Goal: Task Accomplishment & Management: Use online tool/utility

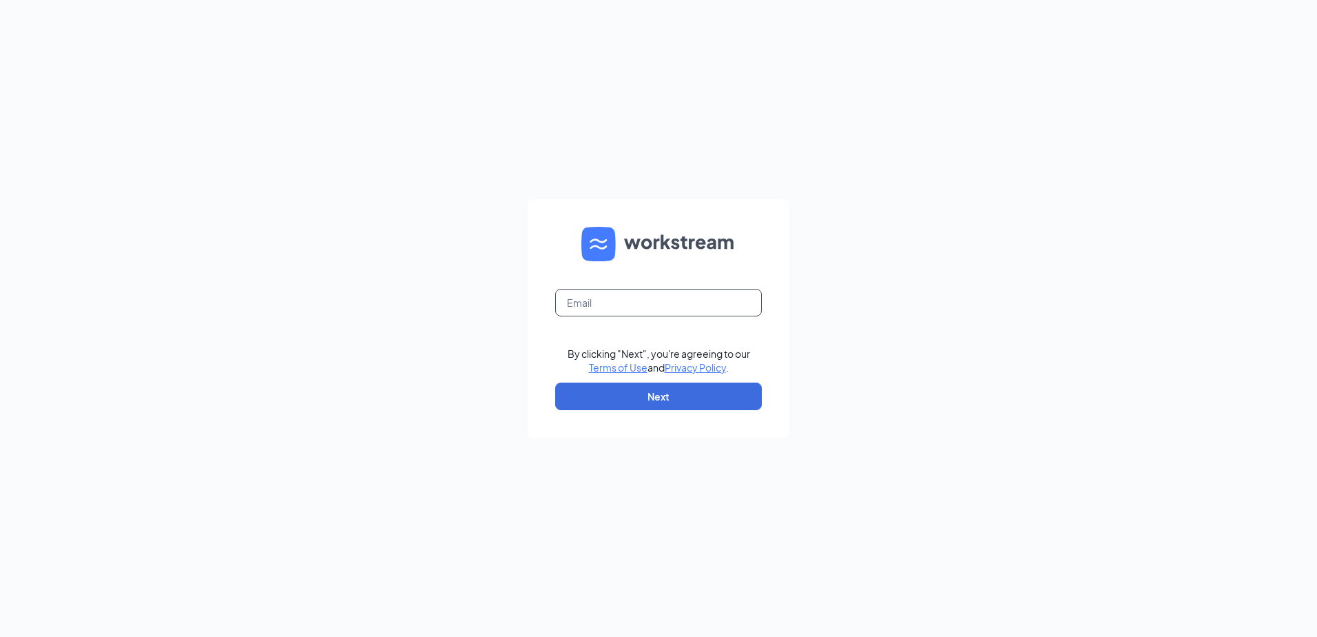
click at [648, 307] on input "text" at bounding box center [658, 303] width 207 height 28
type input "maritza@jorgeswaco.com"
click at [575, 410] on form "maritza@jorgeswaco.com By clicking "Next", you're agreeing to our Terms of Use …" at bounding box center [659, 318] width 262 height 238
drag, startPoint x: 579, startPoint y: 404, endPoint x: 569, endPoint y: 404, distance: 10.4
click at [572, 407] on button "Next" at bounding box center [658, 396] width 207 height 28
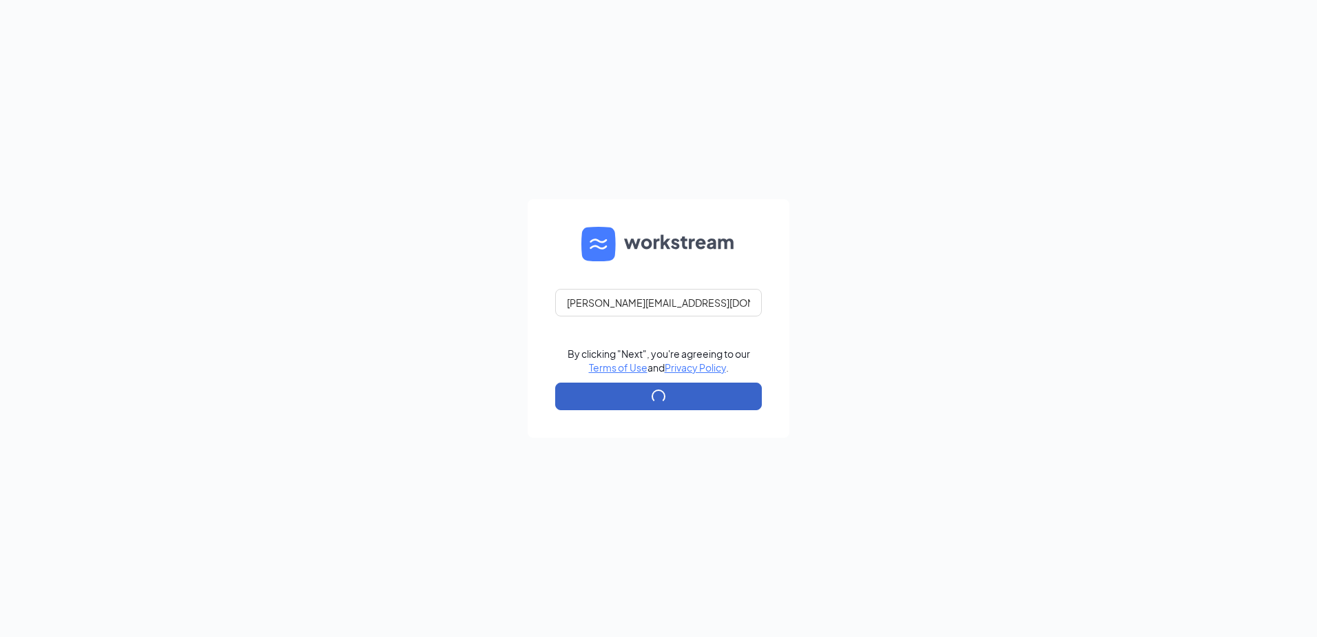
click at [570, 404] on button "button" at bounding box center [658, 396] width 207 height 28
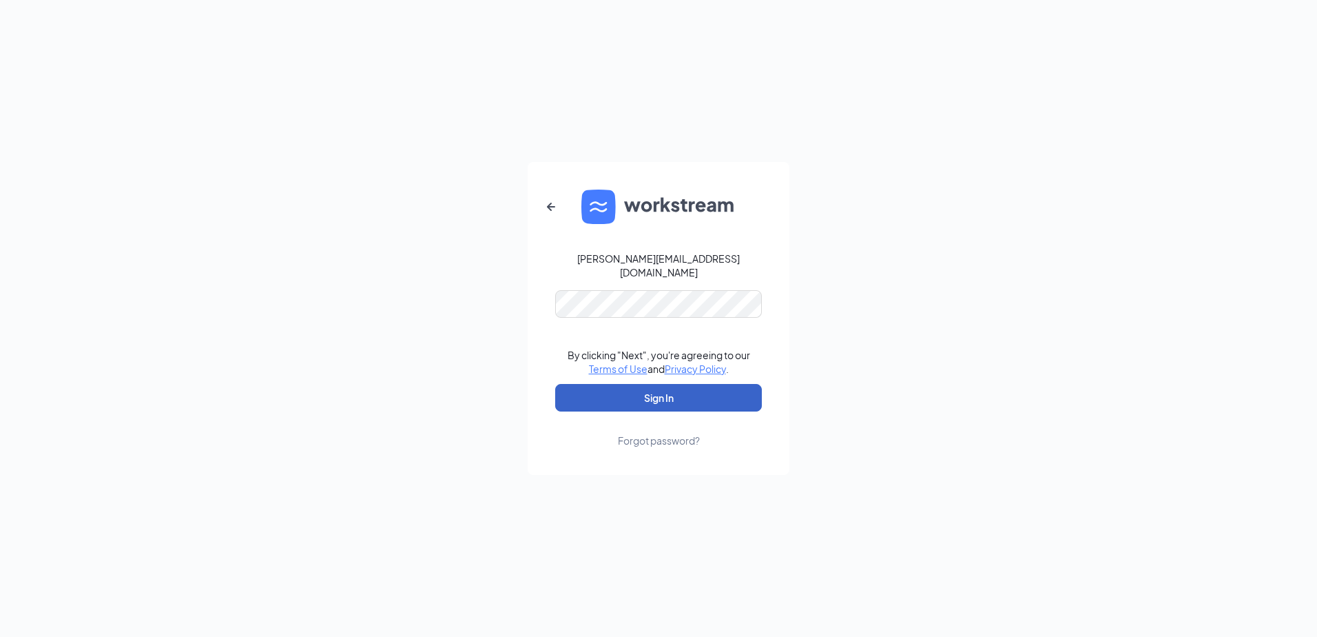
click at [661, 384] on button "Sign In" at bounding box center [658, 398] width 207 height 28
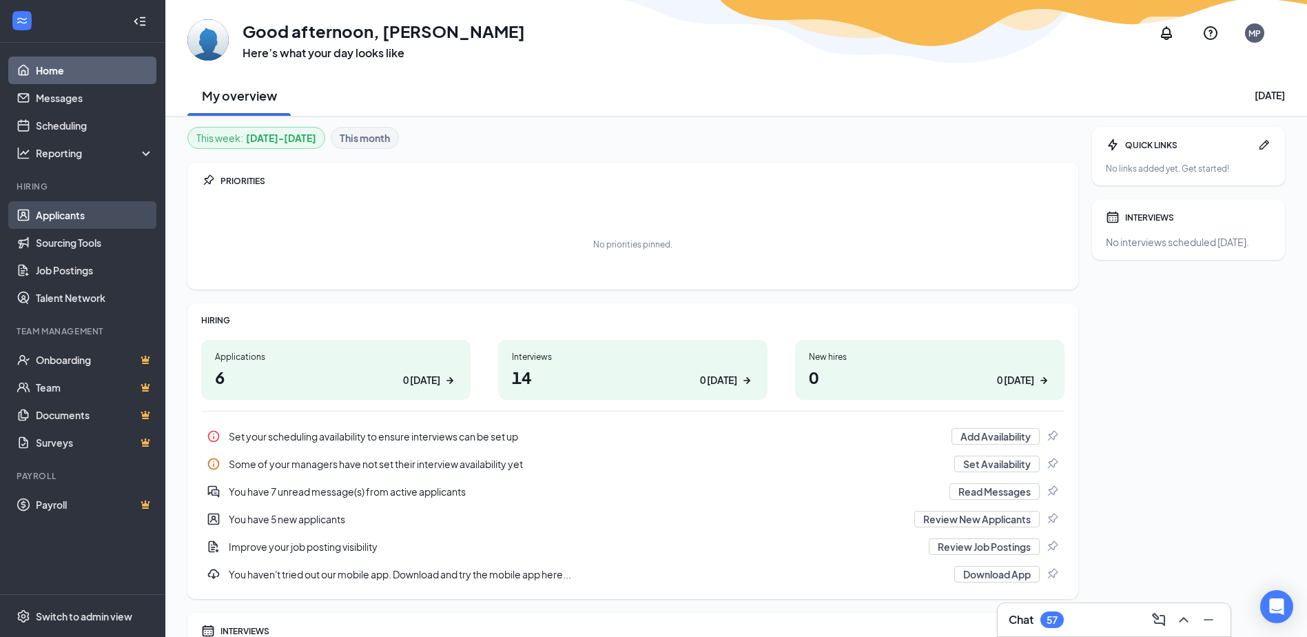
click at [61, 220] on link "Applicants" at bounding box center [95, 215] width 118 height 28
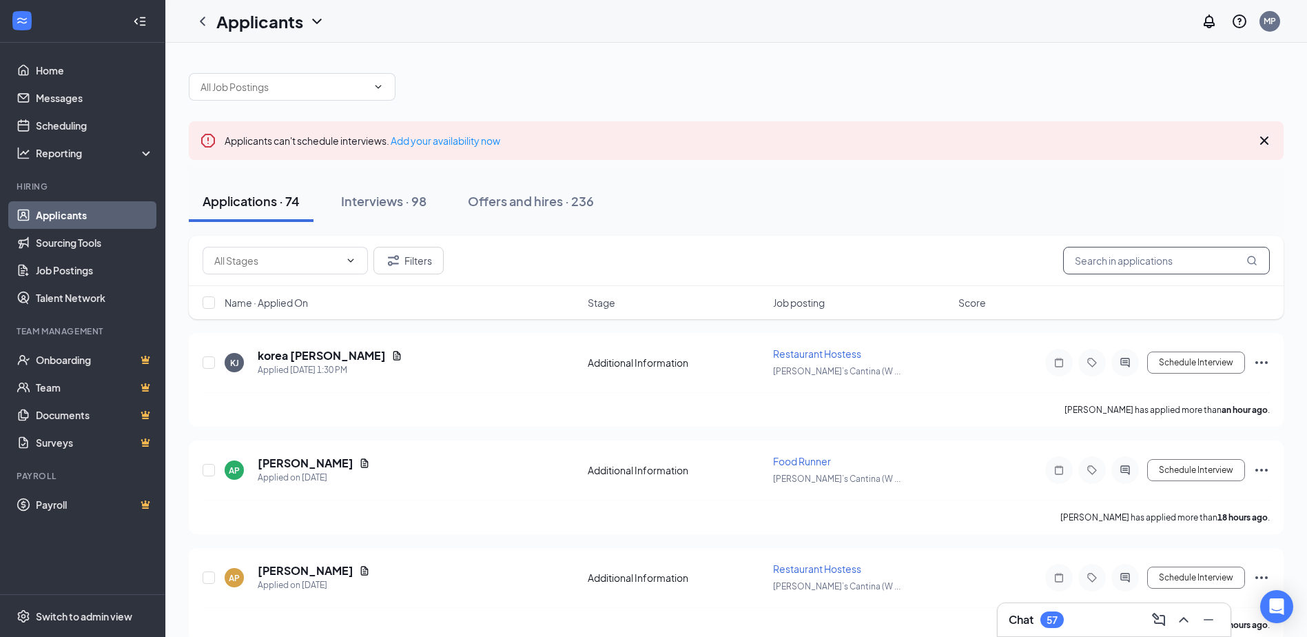
click at [1129, 256] on input "text" at bounding box center [1166, 261] width 207 height 28
type input "[PERSON_NAME]"
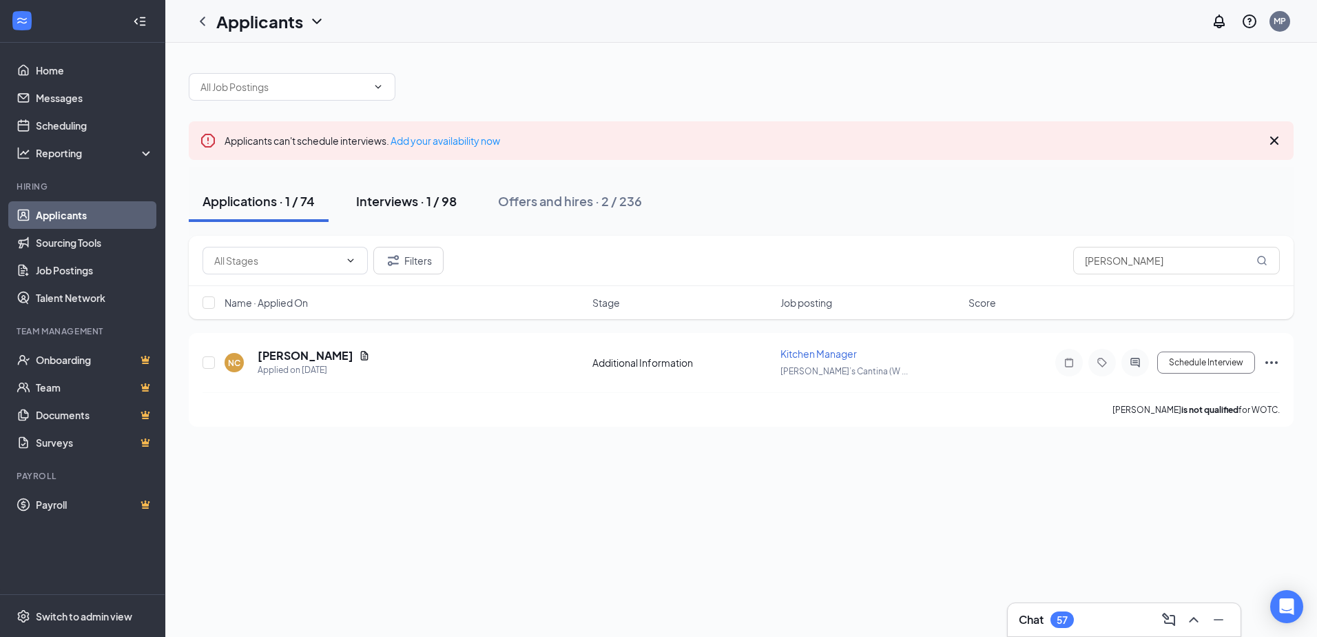
drag, startPoint x: 367, startPoint y: 208, endPoint x: 359, endPoint y: 218, distance: 12.3
click at [365, 211] on button "Interviews · 1 / 98" at bounding box center [406, 201] width 128 height 41
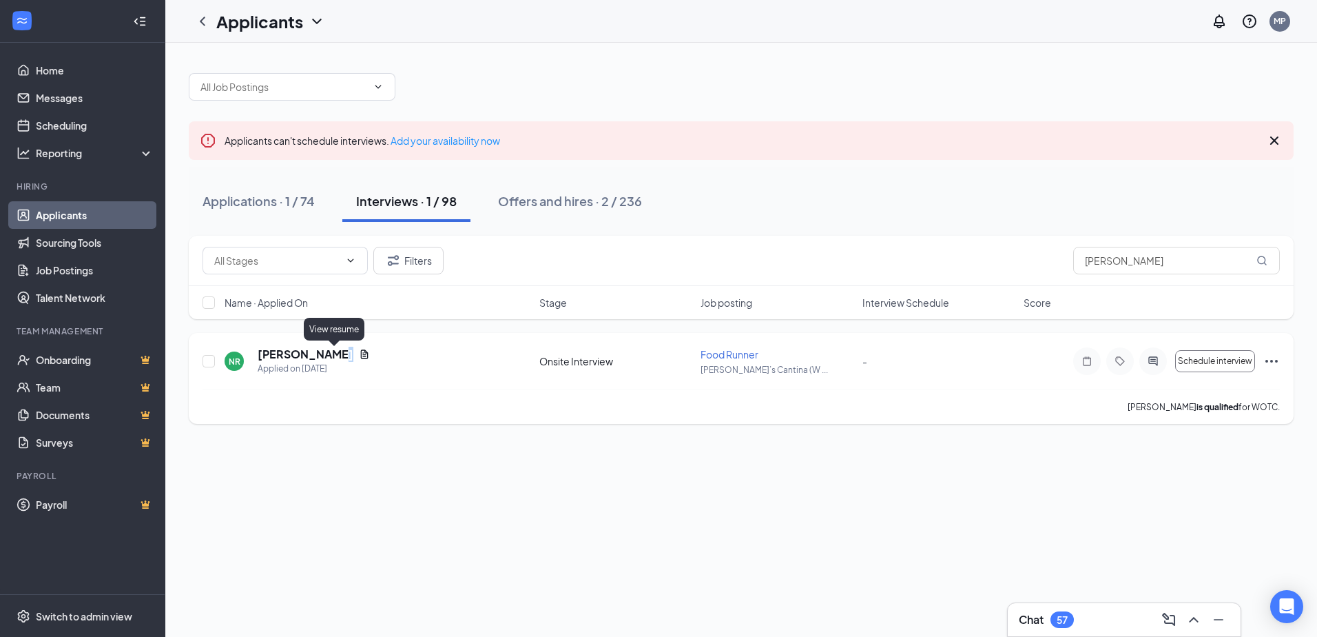
click at [359, 352] on icon "Document" at bounding box center [364, 354] width 11 height 11
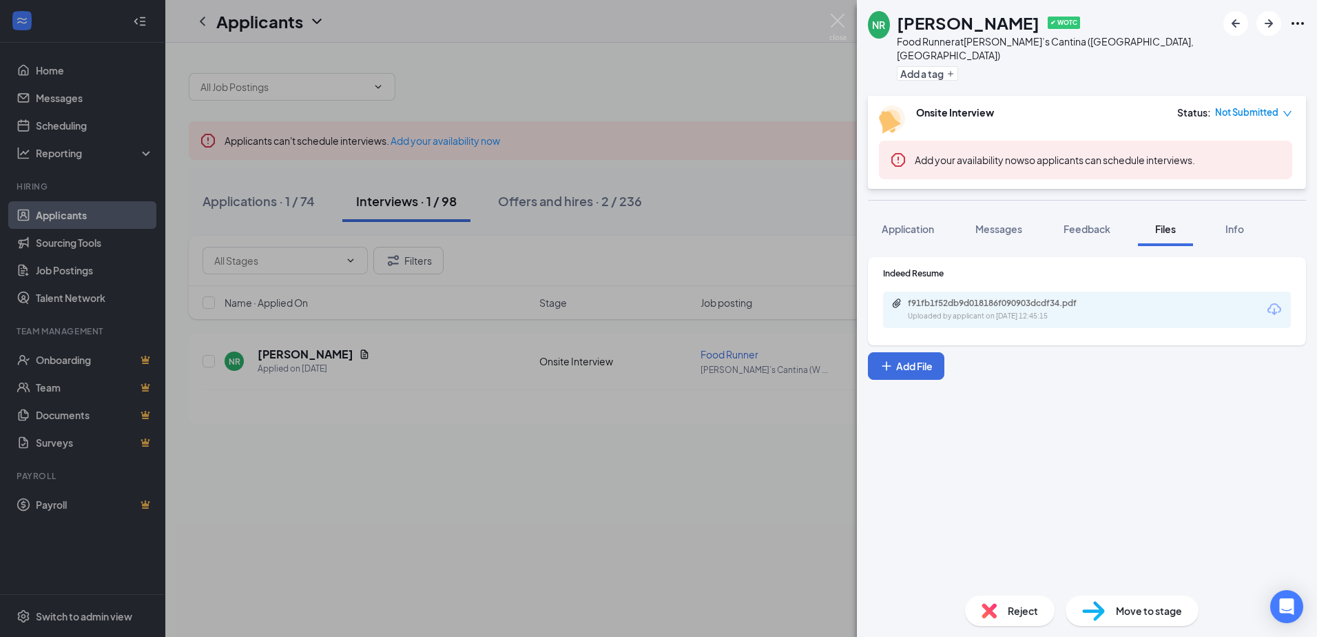
drag, startPoint x: 1085, startPoint y: 323, endPoint x: 1091, endPoint y: 309, distance: 15.5
click at [1086, 323] on div "Indeed Resume f91fb1f52db9d018186f090903dcdf34.pdf Uploaded by applicant on [DA…" at bounding box center [1087, 301] width 438 height 88
click at [1091, 309] on div "f91fb1f52db9d018186f090903dcdf34.pdf Uploaded by applicant on [DATE] 12:45:15" at bounding box center [1087, 309] width 408 height 37
click at [1274, 303] on icon "Download" at bounding box center [1275, 309] width 14 height 12
click at [833, 19] on img at bounding box center [838, 27] width 17 height 27
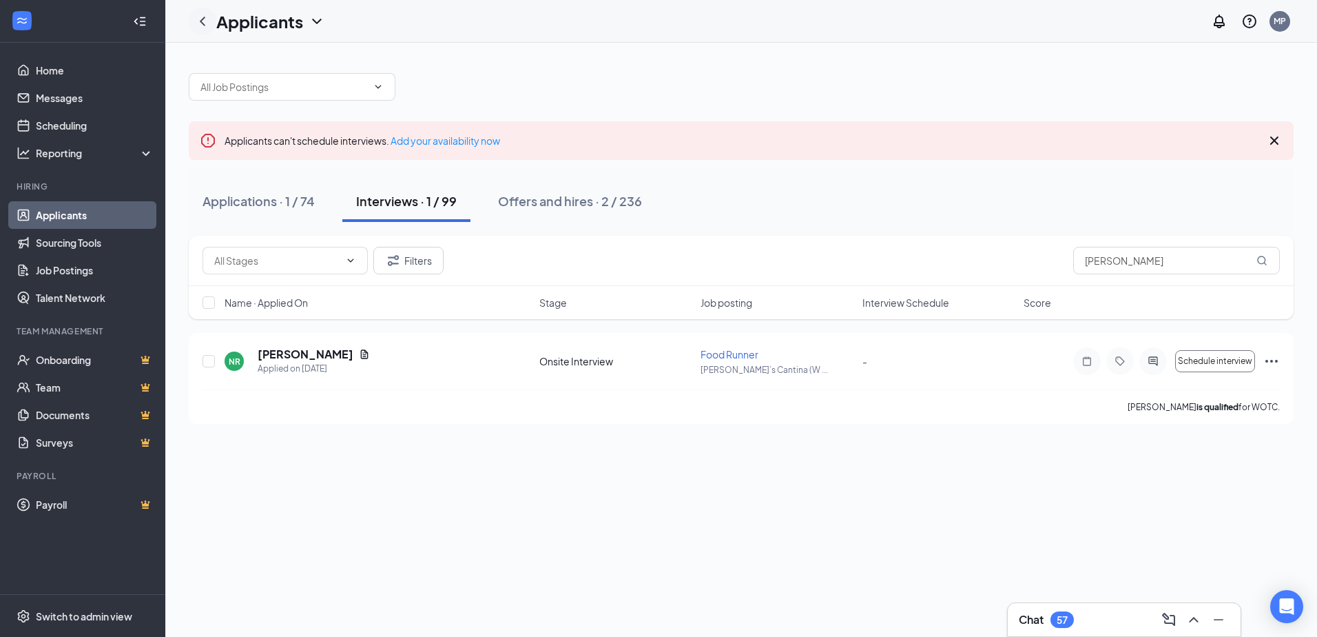
click at [201, 11] on div at bounding box center [203, 22] width 28 height 28
click at [203, 17] on icon "ChevronLeft" at bounding box center [202, 21] width 17 height 17
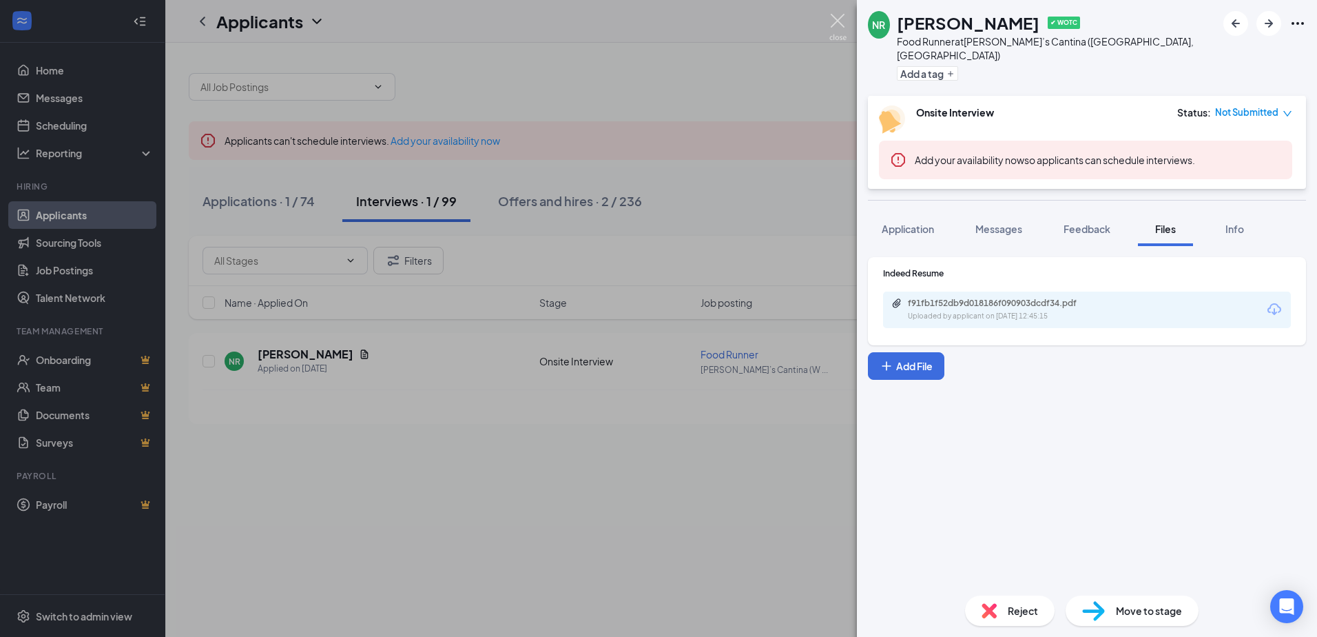
click at [842, 16] on img at bounding box center [838, 27] width 17 height 27
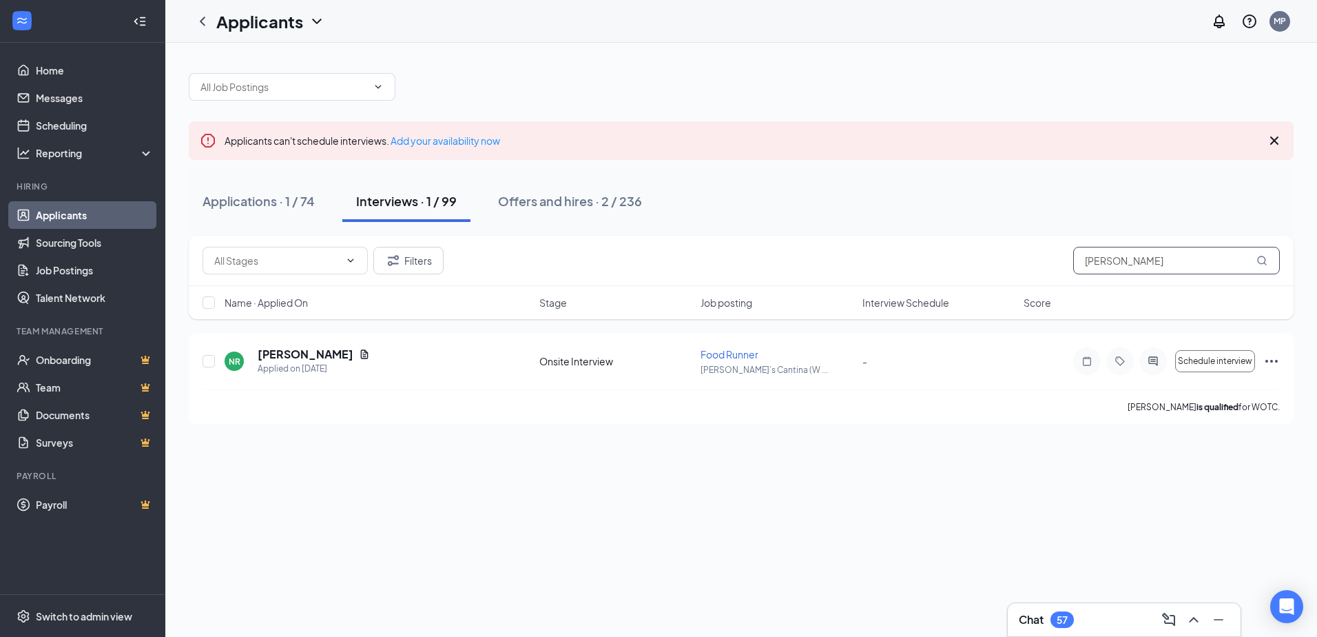
click at [1122, 265] on input "[PERSON_NAME]" at bounding box center [1176, 261] width 207 height 28
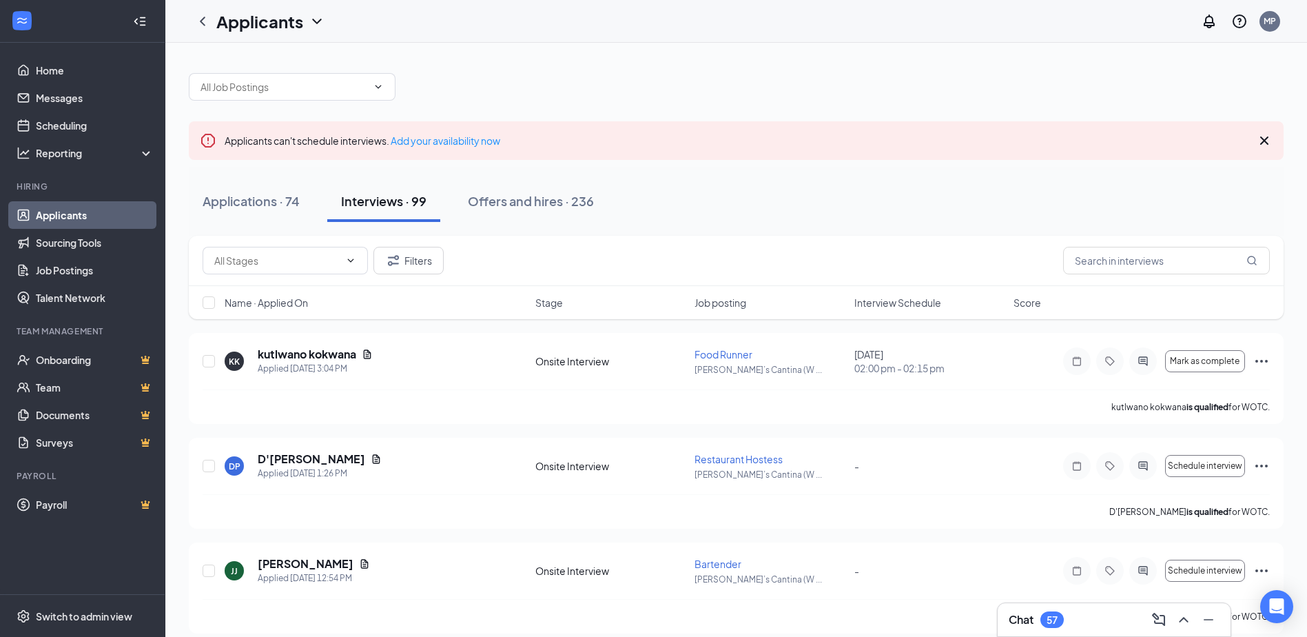
click at [885, 308] on span "Interview Schedule" at bounding box center [897, 303] width 87 height 14
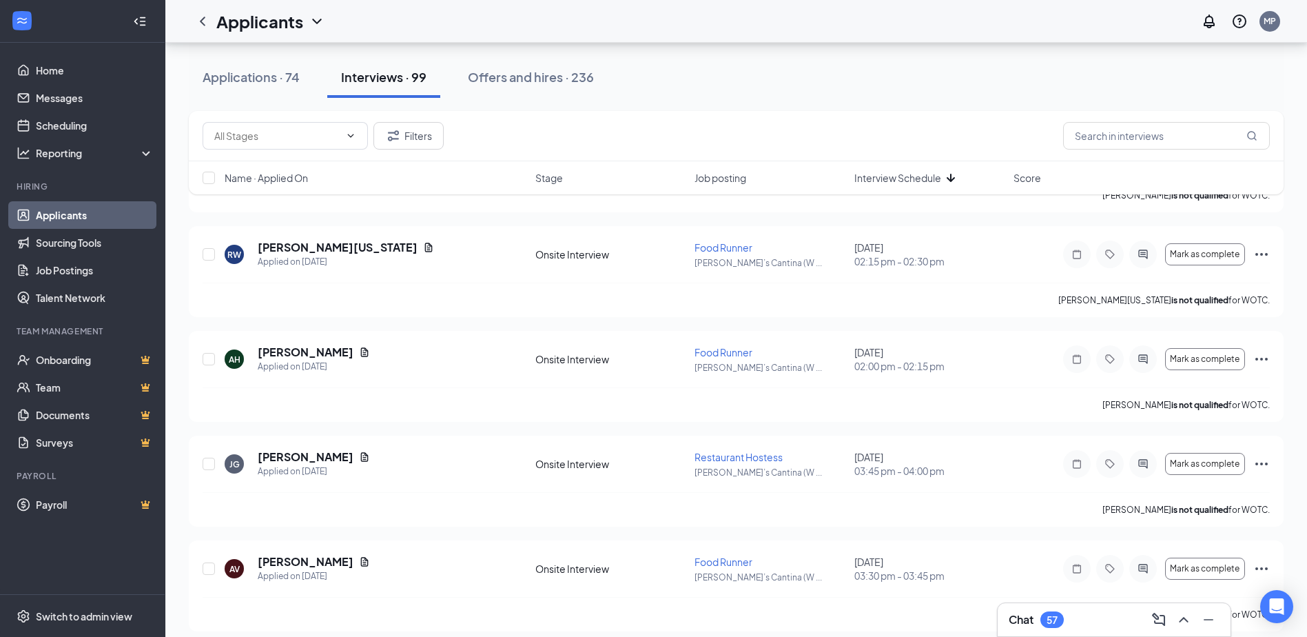
scroll to position [953, 0]
